Goal: Task Accomplishment & Management: Manage account settings

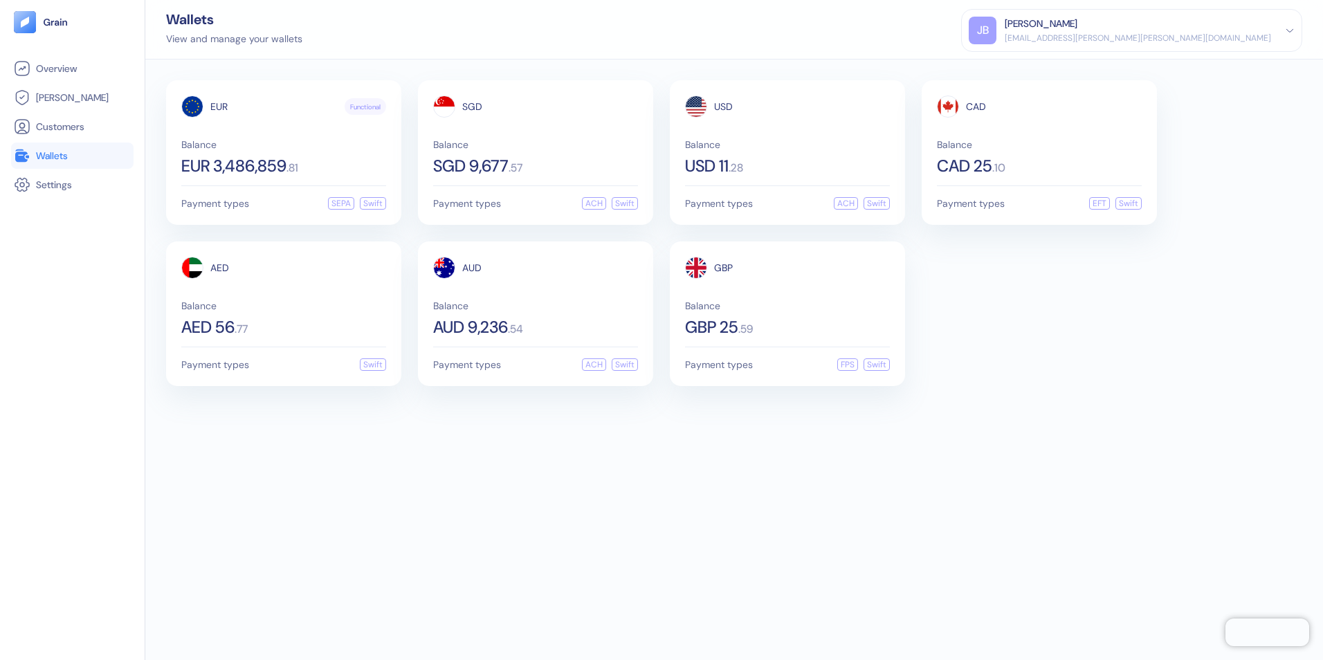
click at [60, 158] on span "Wallets" at bounding box center [52, 156] width 32 height 14
click at [1201, 37] on div "[EMAIL_ADDRESS][PERSON_NAME][PERSON_NAME][DOMAIN_NAME]" at bounding box center [1138, 38] width 266 height 12
click at [1025, 71] on div "Sign Out" at bounding box center [1006, 69] width 38 height 15
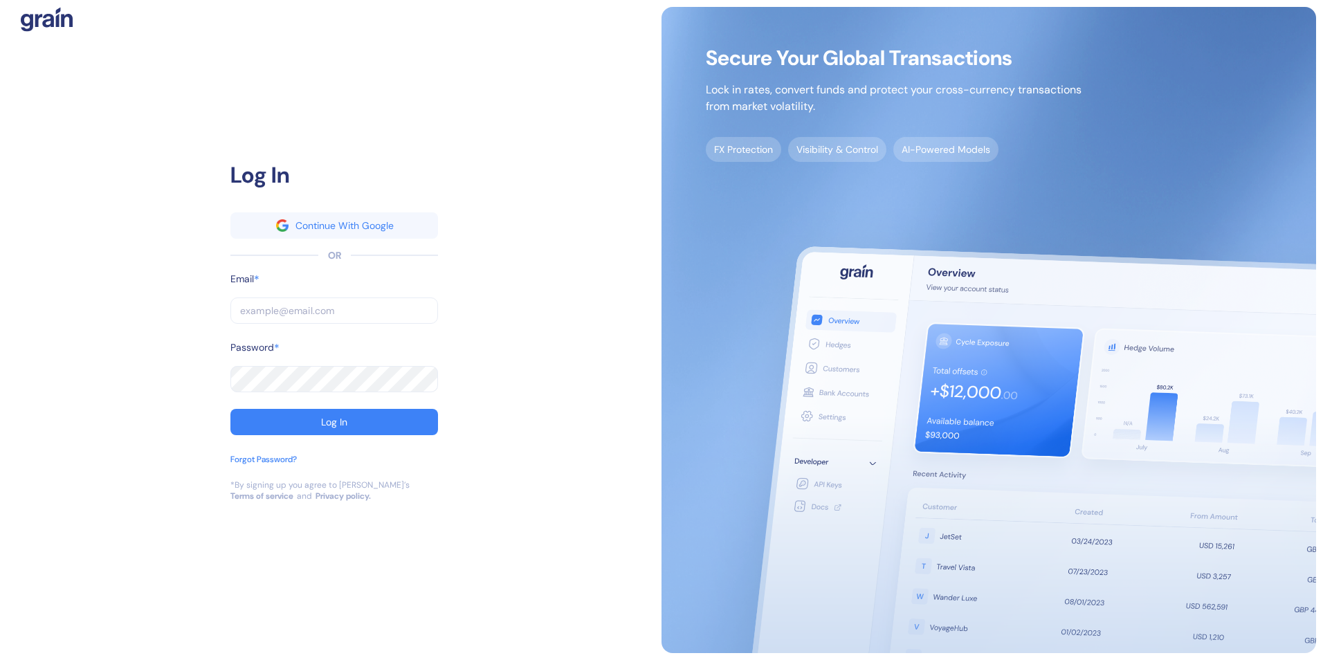
type input "[EMAIL_ADDRESS][PERSON_NAME][PERSON_NAME][DOMAIN_NAME]"
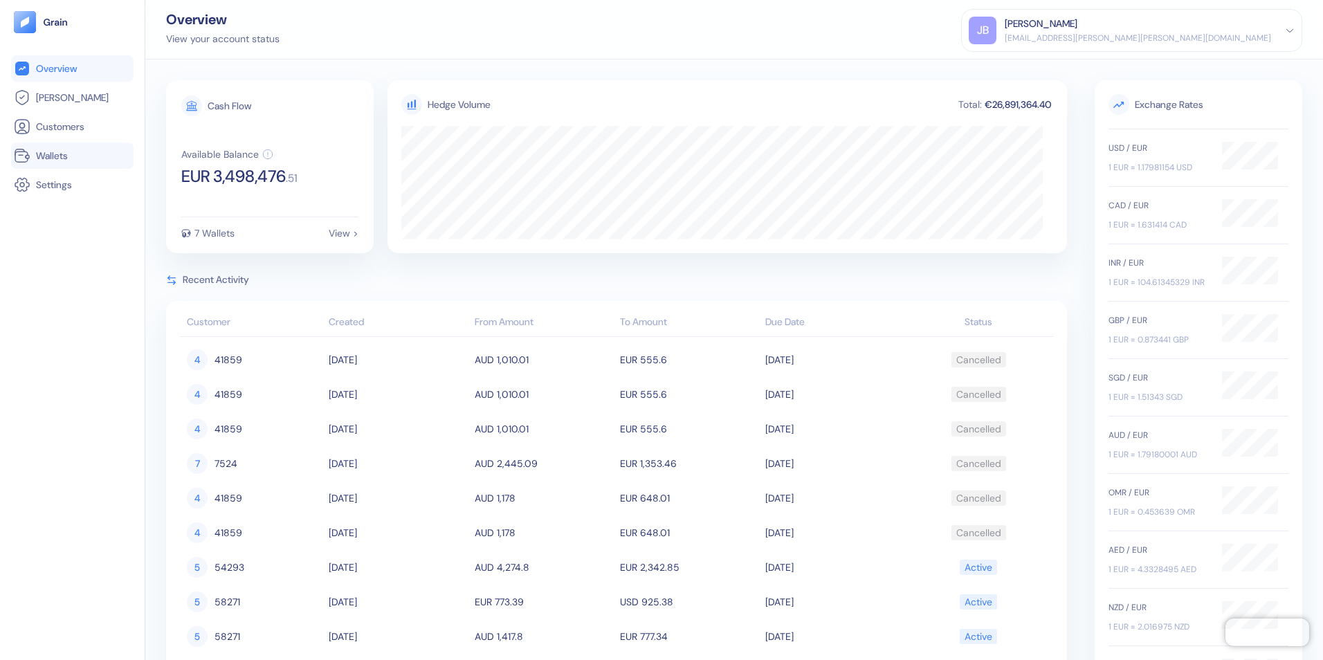
click at [55, 161] on span "Wallets" at bounding box center [52, 156] width 32 height 14
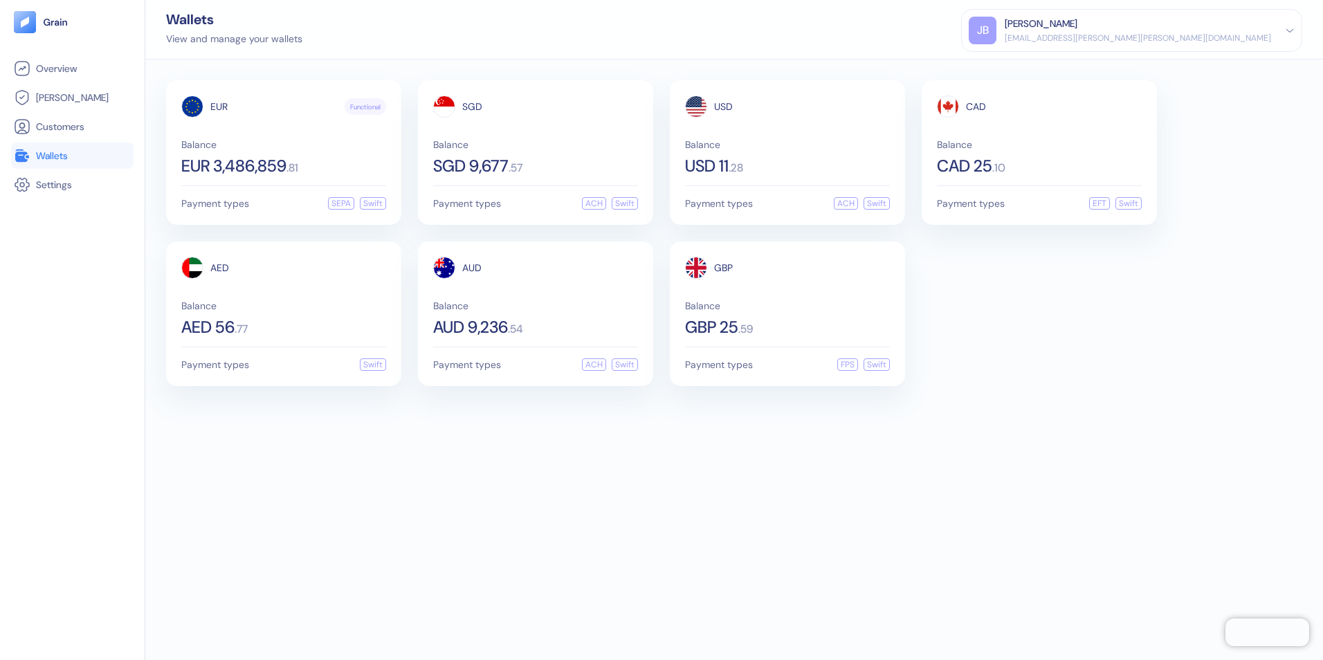
click at [378, 479] on div "EUR Functional Balance EUR 3,486,859 . 81 Payment types SEPA Swift SGD Balance …" at bounding box center [734, 360] width 1178 height 601
click at [266, 275] on div "AED" at bounding box center [283, 268] width 205 height 22
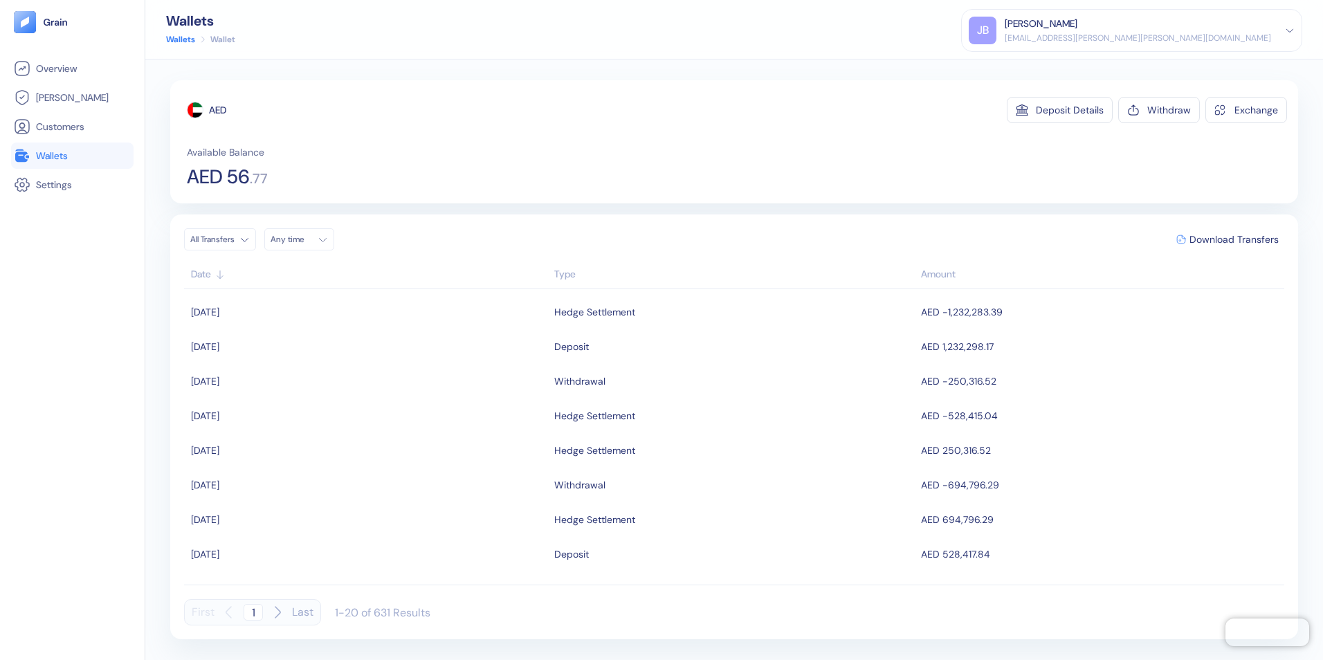
click at [50, 152] on span "Wallets" at bounding box center [52, 156] width 32 height 14
